Goal: Transaction & Acquisition: Obtain resource

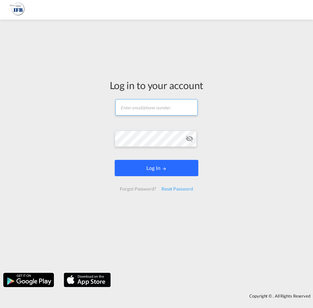
type input "[PERSON_NAME][EMAIL_ADDRESS][DOMAIN_NAME]"
click at [138, 172] on button "Log In" at bounding box center [156, 168] width 83 height 16
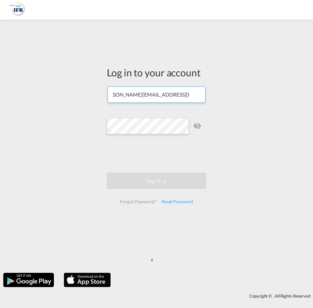
scroll to position [0, 0]
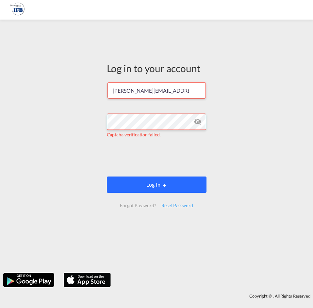
click at [137, 185] on button "Log In" at bounding box center [157, 185] width 100 height 16
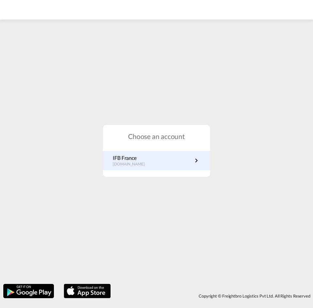
click at [134, 162] on p "[DOMAIN_NAME]" at bounding box center [132, 165] width 39 height 6
click at [154, 164] on link "IFB France [DOMAIN_NAME]" at bounding box center [157, 161] width 88 height 13
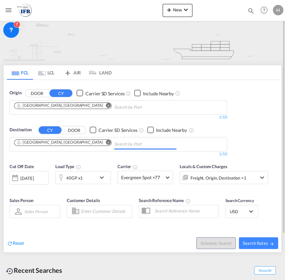
click at [114, 144] on input "Chips input." at bounding box center [145, 144] width 62 height 10
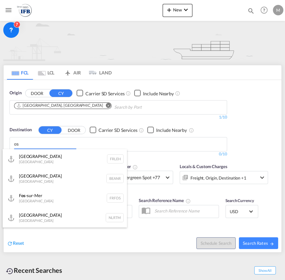
type input "o"
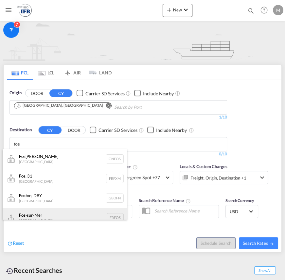
type input "fos"
click at [34, 209] on div "Fos -sur-Mer France FRFOS" at bounding box center [65, 218] width 124 height 20
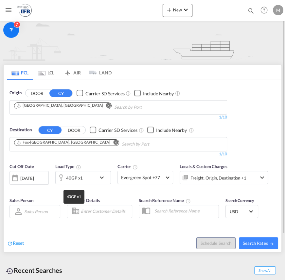
click at [67, 180] on div "40GP x1" at bounding box center [74, 177] width 17 height 9
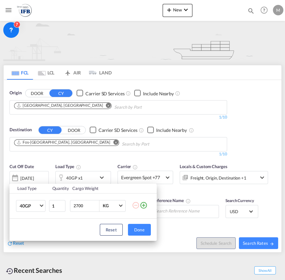
click at [33, 212] on td "40GP 20GP 40GP 40HC 45HC 20RE 40RE 40HR 20OT 40OT 20FR 40FR 40NR 20NR 45S 20TK …" at bounding box center [28, 205] width 39 height 25
click at [35, 206] on span "40GP" at bounding box center [29, 206] width 19 height 7
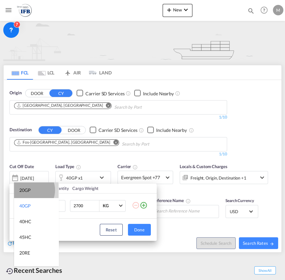
click at [29, 190] on div "20GP" at bounding box center [24, 190] width 11 height 7
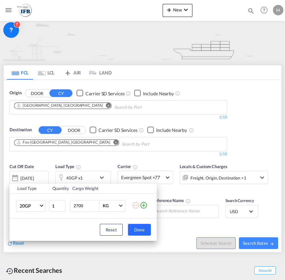
click at [140, 227] on button "Done" at bounding box center [139, 230] width 23 height 12
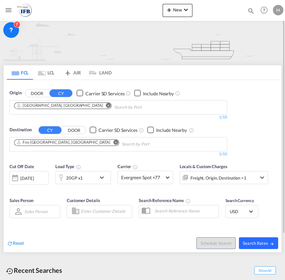
click at [268, 246] on button "Search Rates" at bounding box center [257, 243] width 39 height 12
type input "CNSHA to FRFOS / 16 Sep 2025"
